Goal: Task Accomplishment & Management: Manage account settings

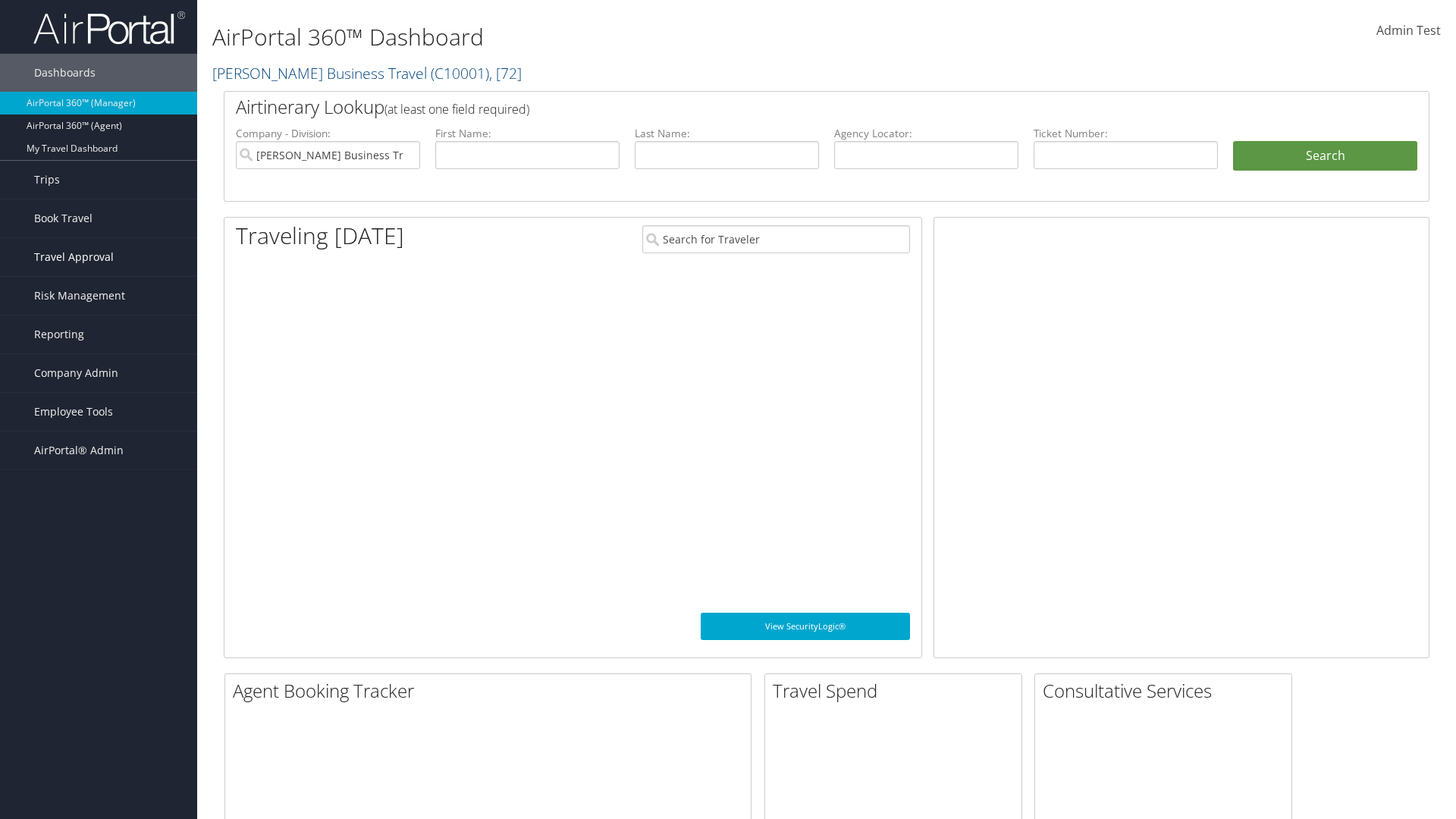
click at [98, 257] on span "Travel Approval" at bounding box center [75, 257] width 80 height 38
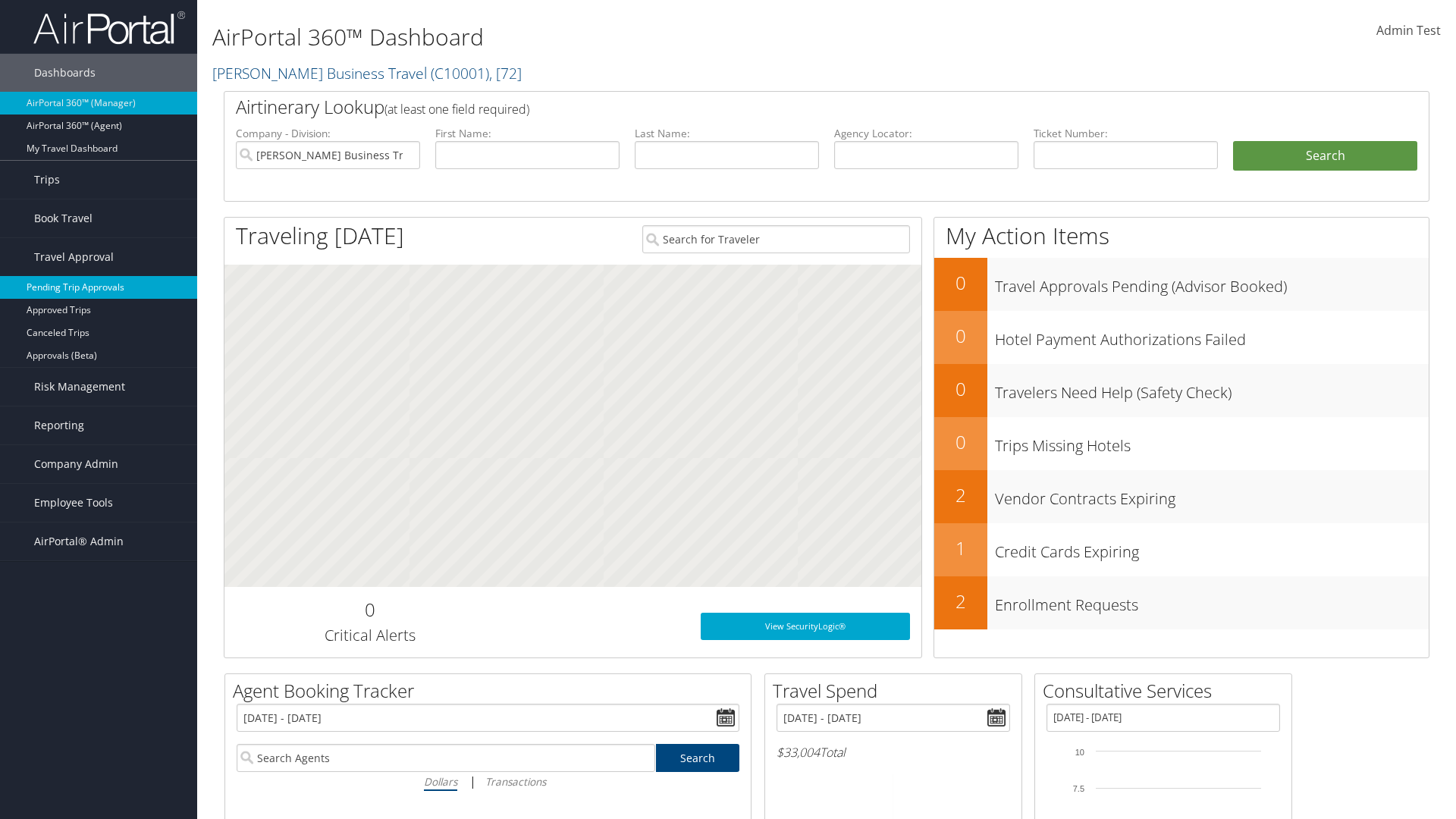
click at [98, 287] on link "Pending Trip Approvals" at bounding box center [98, 287] width 197 height 23
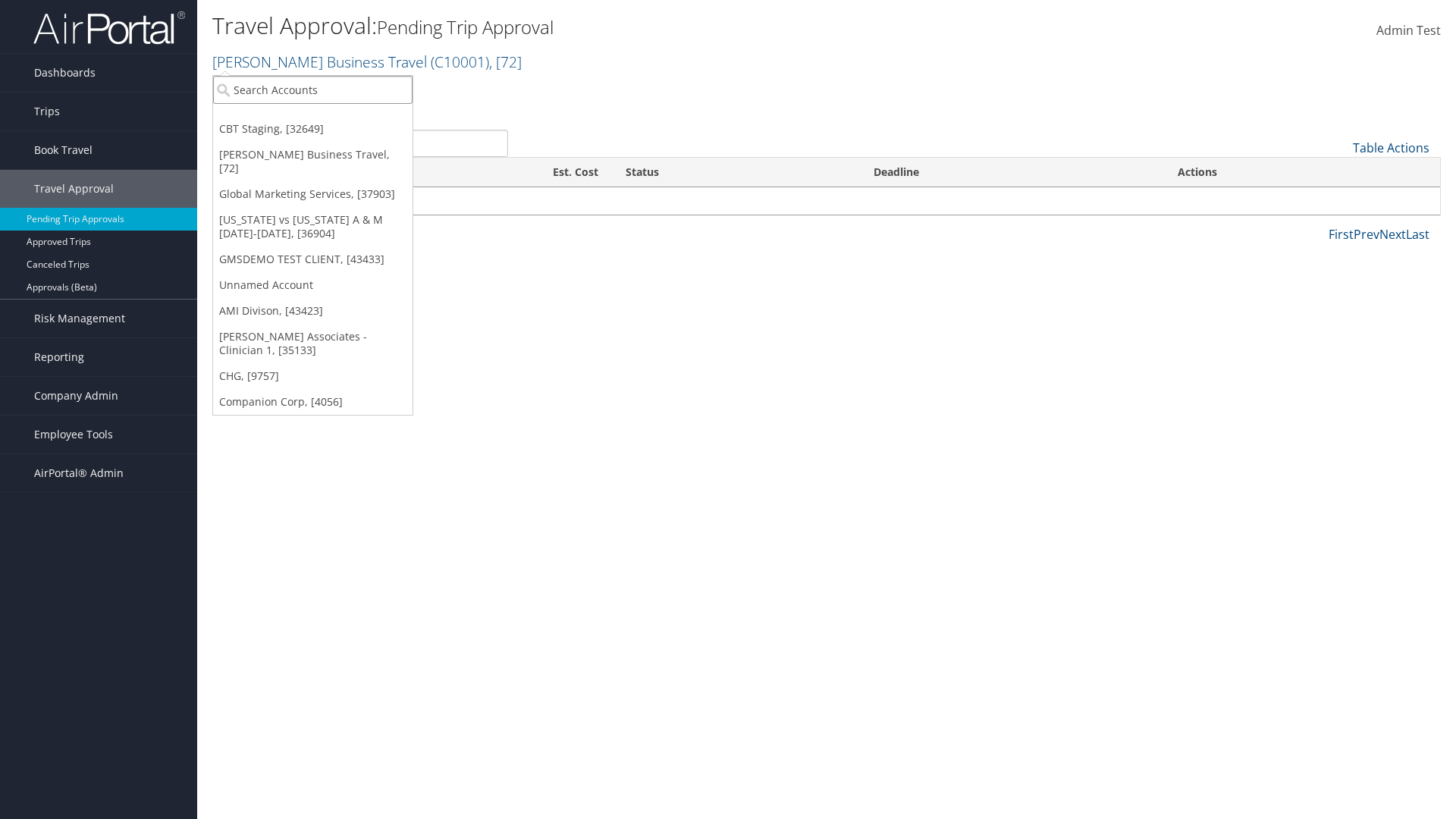
click at [313, 89] on input "search" at bounding box center [312, 89] width 199 height 28
type input "Global Marketing Services"
click at [327, 131] on div "Account" at bounding box center [326, 131] width 244 height 14
